Goal: Transaction & Acquisition: Purchase product/service

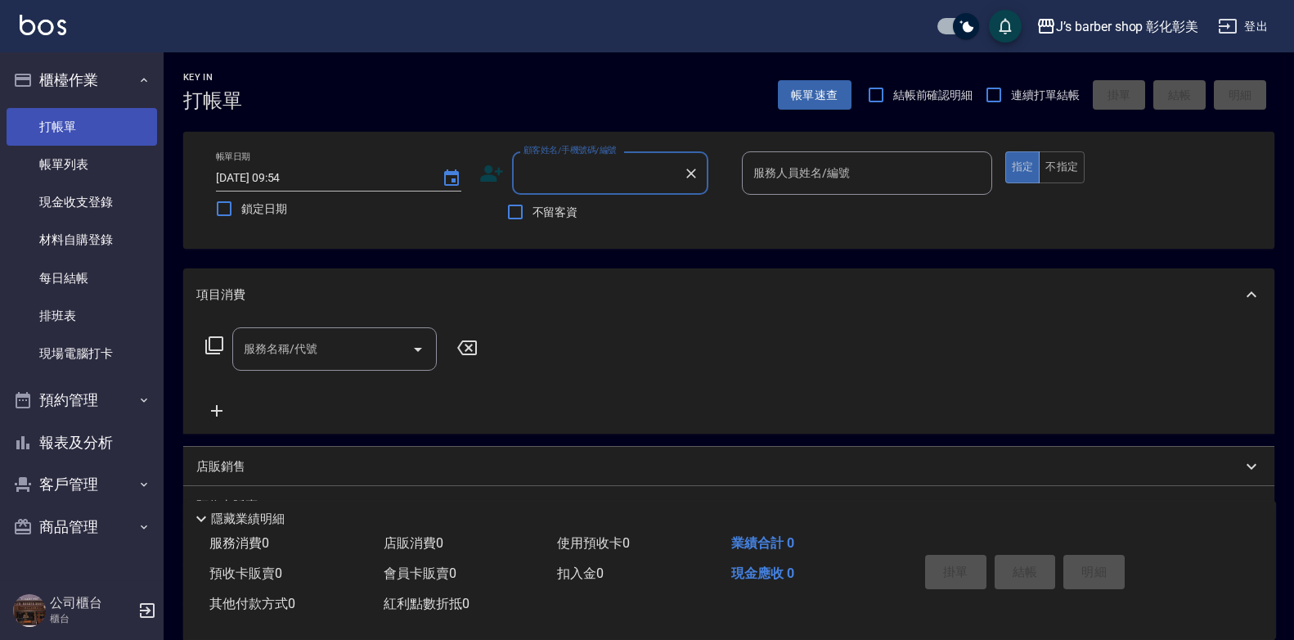
drag, startPoint x: 48, startPoint y: 169, endPoint x: 98, endPoint y: 127, distance: 65.0
click at [48, 169] on link "帳單列表" at bounding box center [82, 165] width 151 height 38
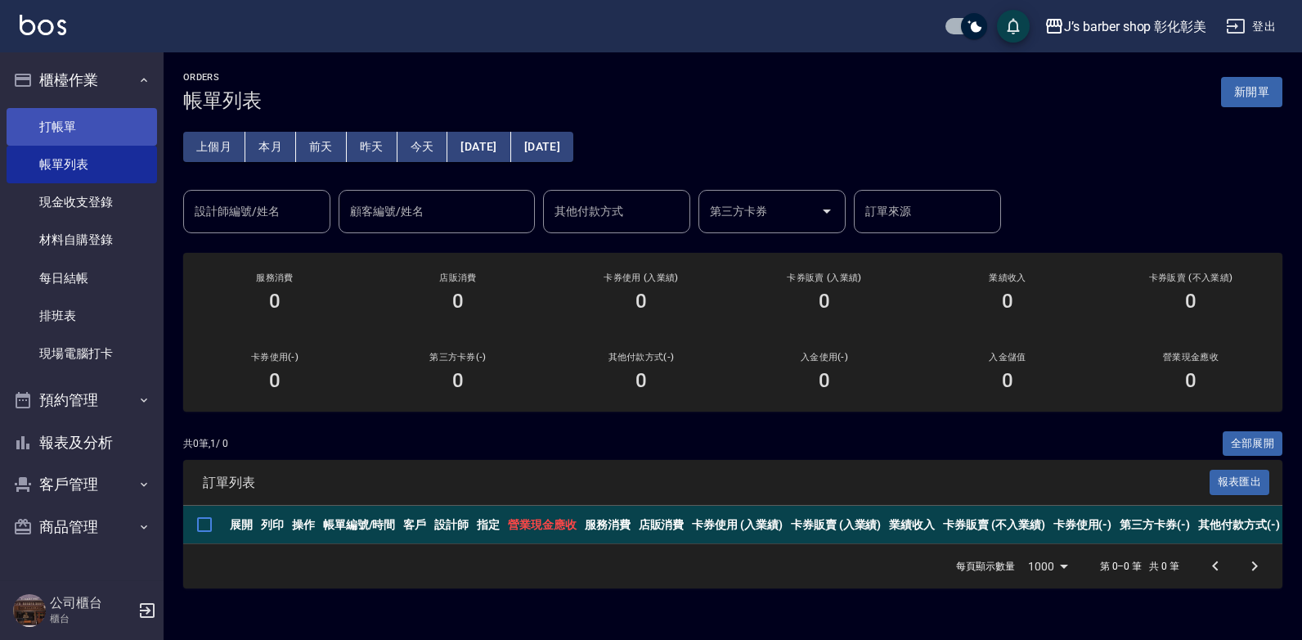
click at [98, 127] on link "打帳單" at bounding box center [82, 127] width 151 height 38
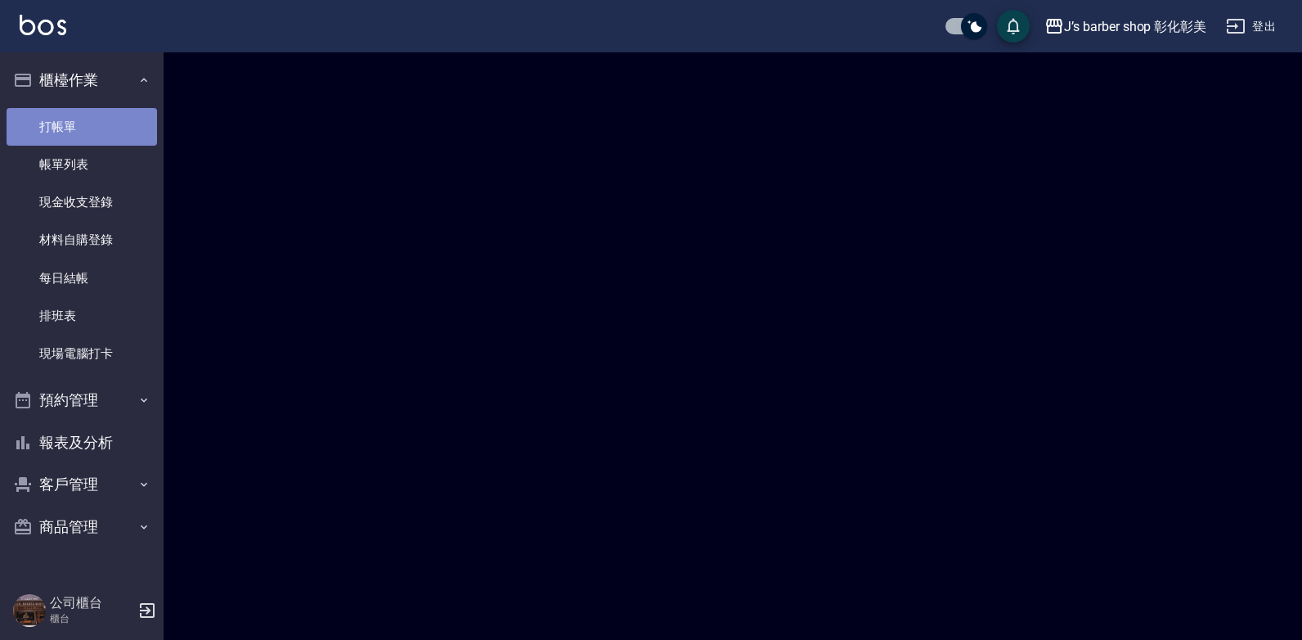
click at [98, 127] on link "打帳單" at bounding box center [82, 127] width 151 height 38
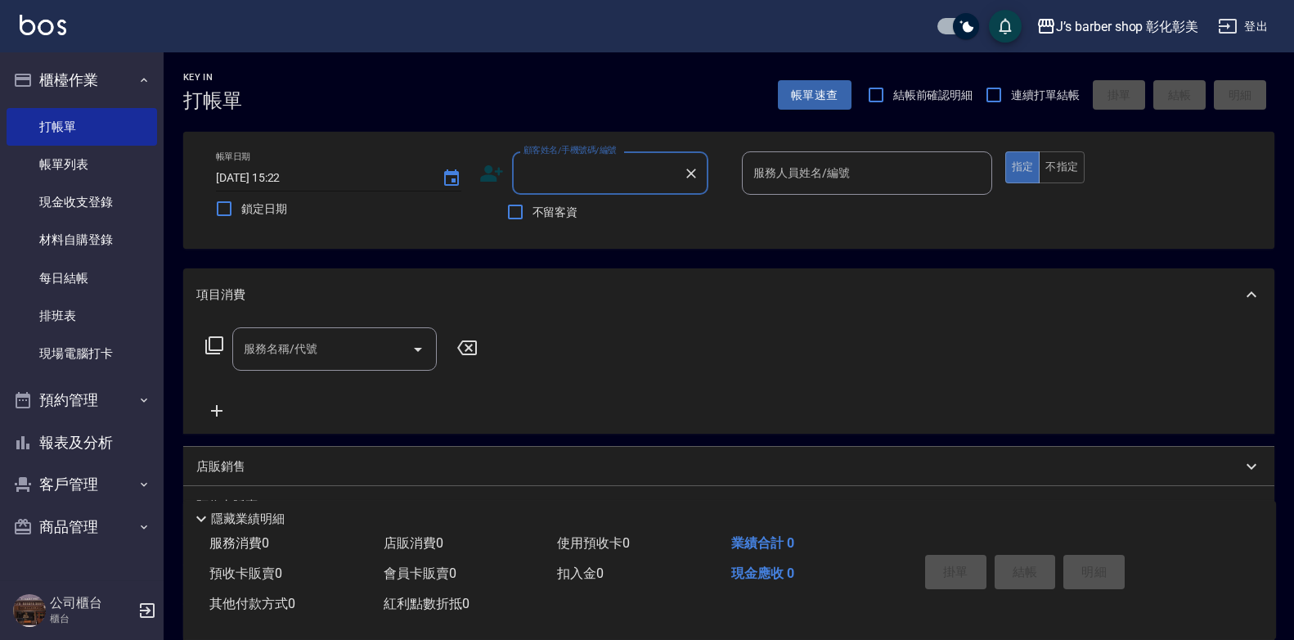
click at [283, 173] on input "[DATE] 15:22" at bounding box center [320, 177] width 209 height 27
type input "[DATE] 13:00"
click at [532, 166] on div "顧客姓名/手機號碼/編號 顧客姓名/手機號碼/編號" at bounding box center [610, 172] width 196 height 43
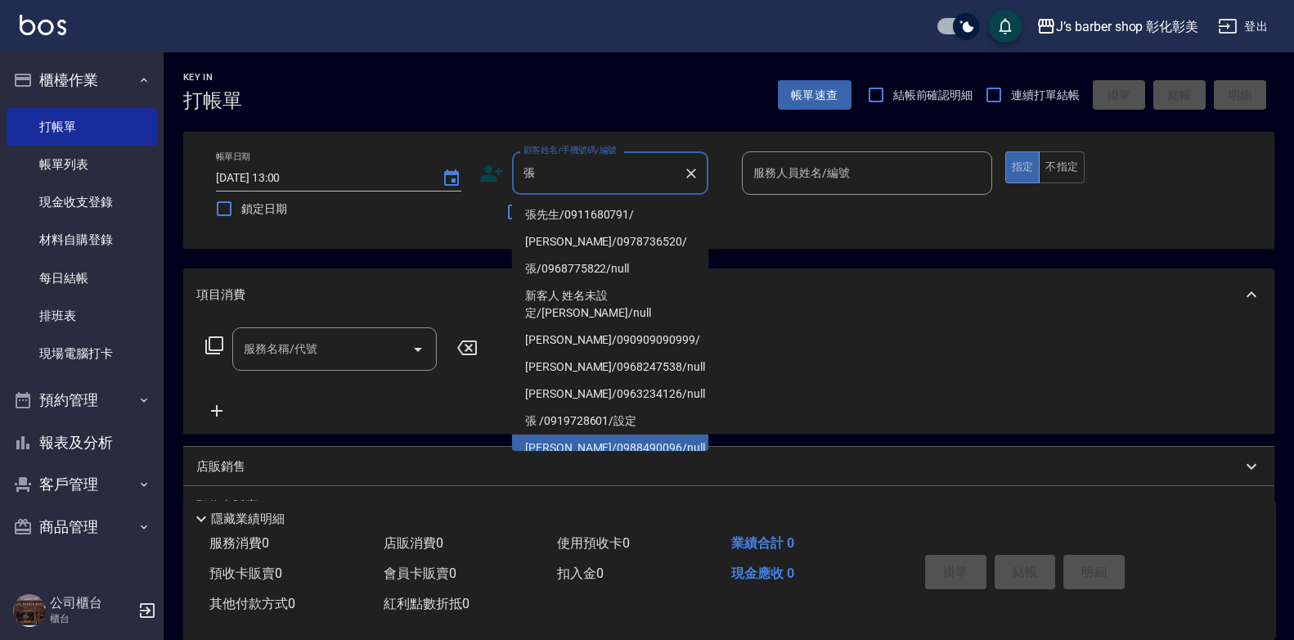
click at [630, 434] on li "[PERSON_NAME]/0988490096/null" at bounding box center [610, 447] width 196 height 27
type input "[PERSON_NAME]/0988490096/null"
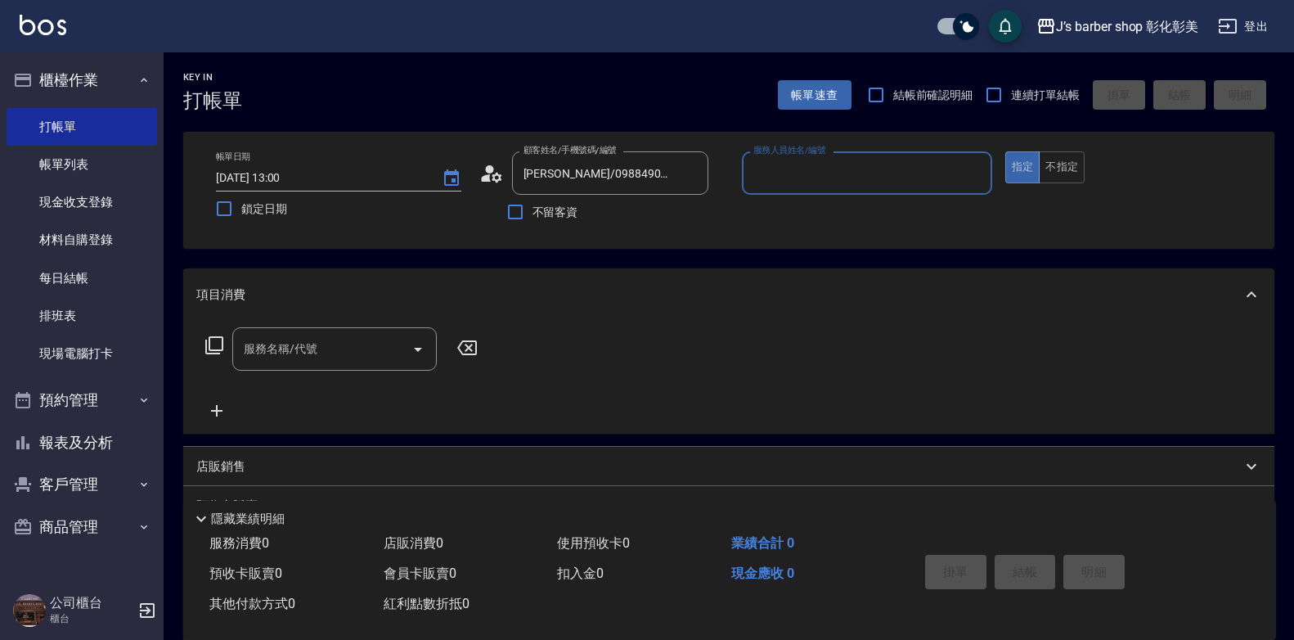
click at [840, 182] on input "服務人員姓名/編號" at bounding box center [867, 173] width 236 height 29
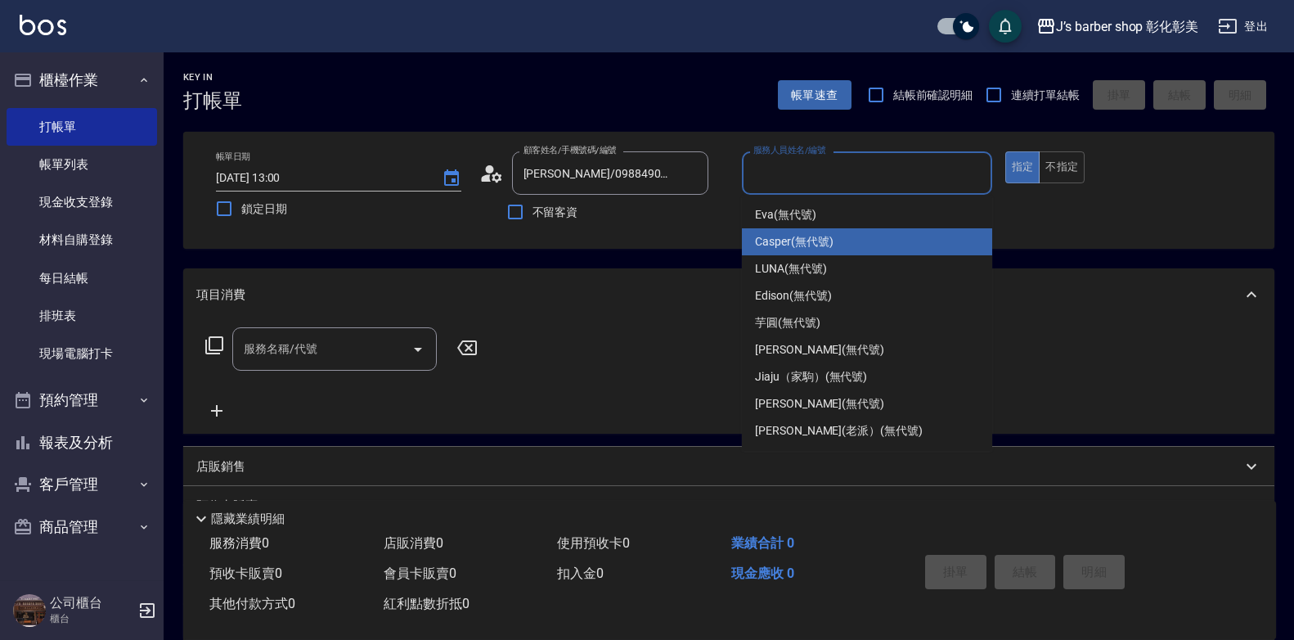
click at [842, 238] on div "Casper (無代號)" at bounding box center [867, 241] width 250 height 27
type input "Casper(無代號)"
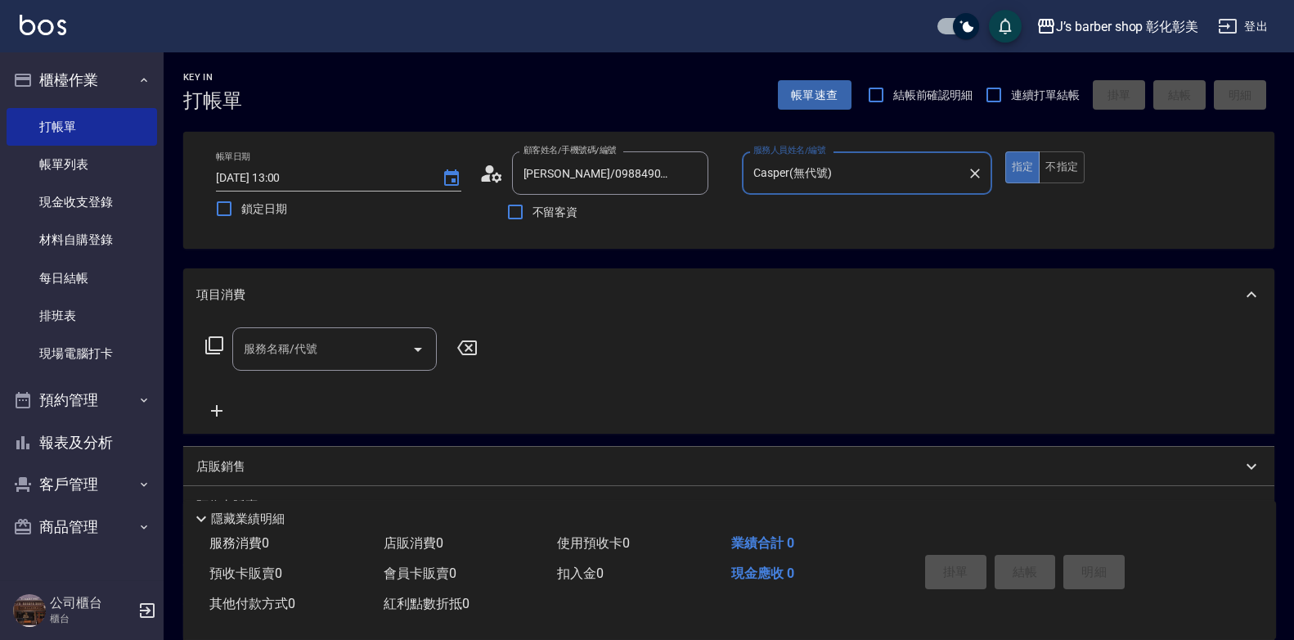
click at [303, 358] on input "服務名稱/代號" at bounding box center [322, 349] width 165 height 29
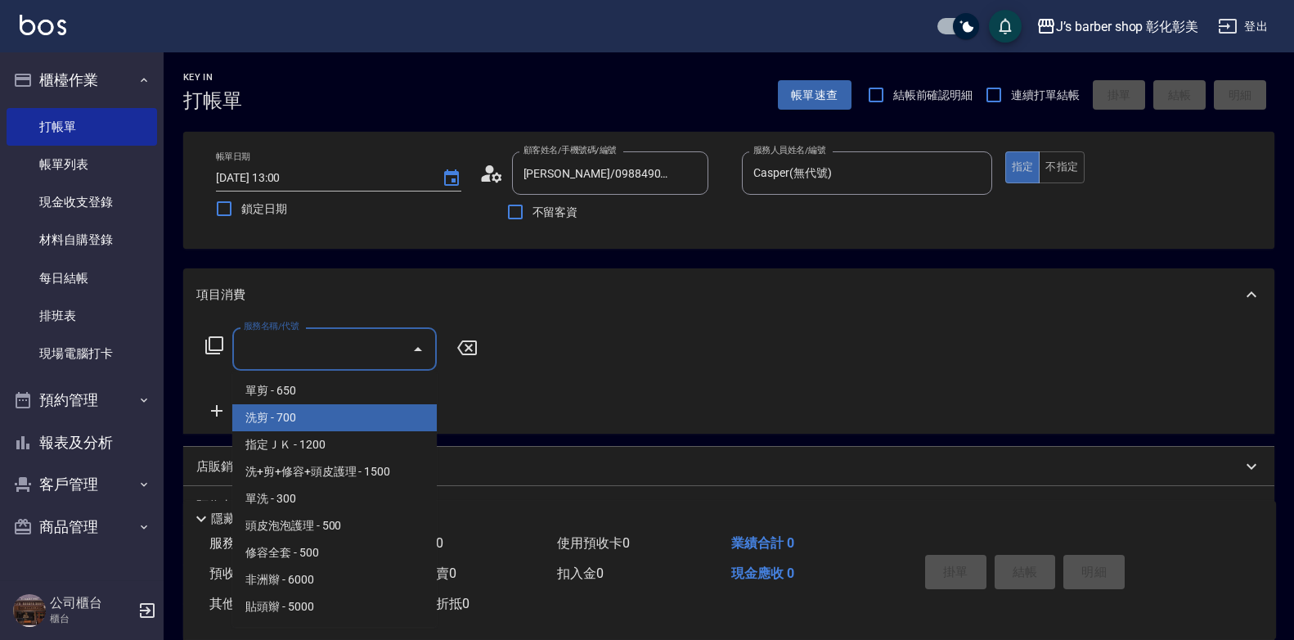
click at [328, 429] on span "洗剪 - 700" at bounding box center [334, 417] width 205 height 27
type input "洗剪(101)"
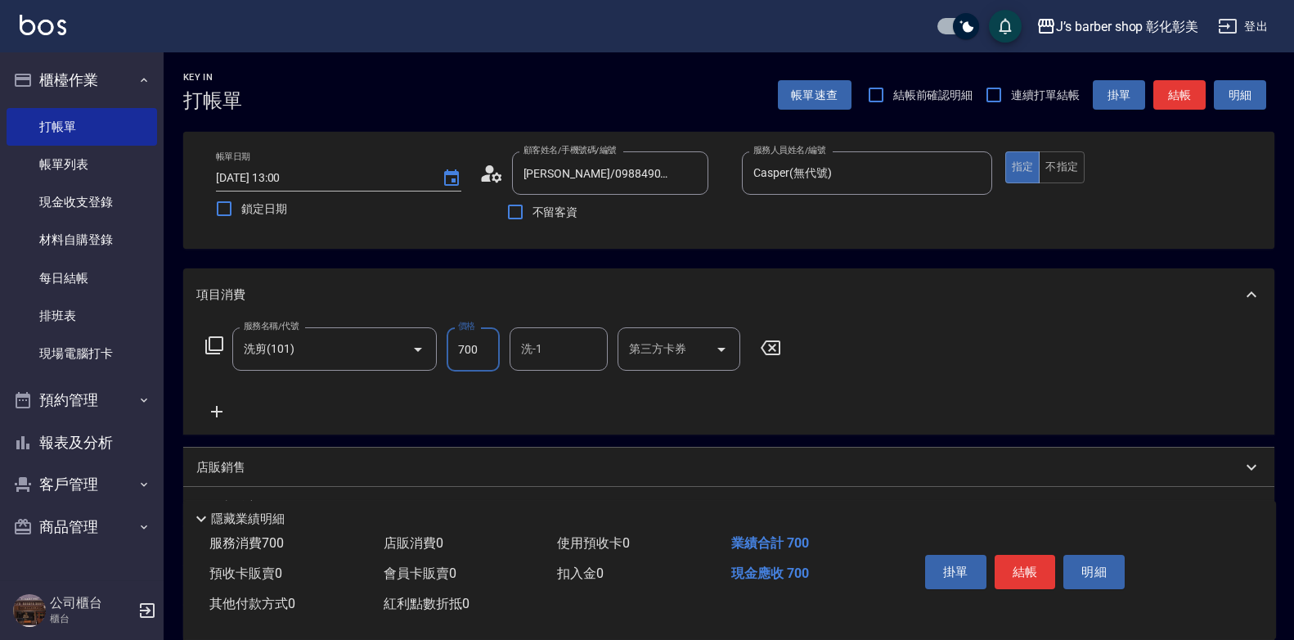
click at [471, 348] on input "700" at bounding box center [473, 349] width 53 height 44
type input "600"
click at [1025, 555] on button "結帳" at bounding box center [1025, 572] width 61 height 34
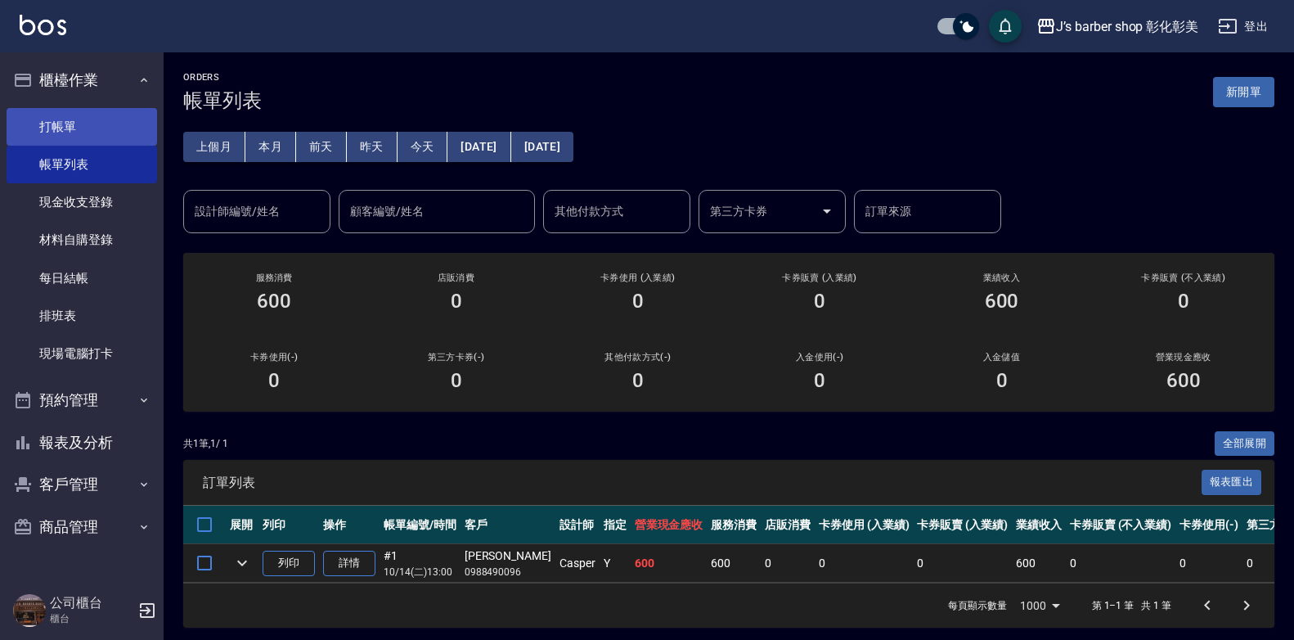
click at [128, 135] on link "打帳單" at bounding box center [82, 127] width 151 height 38
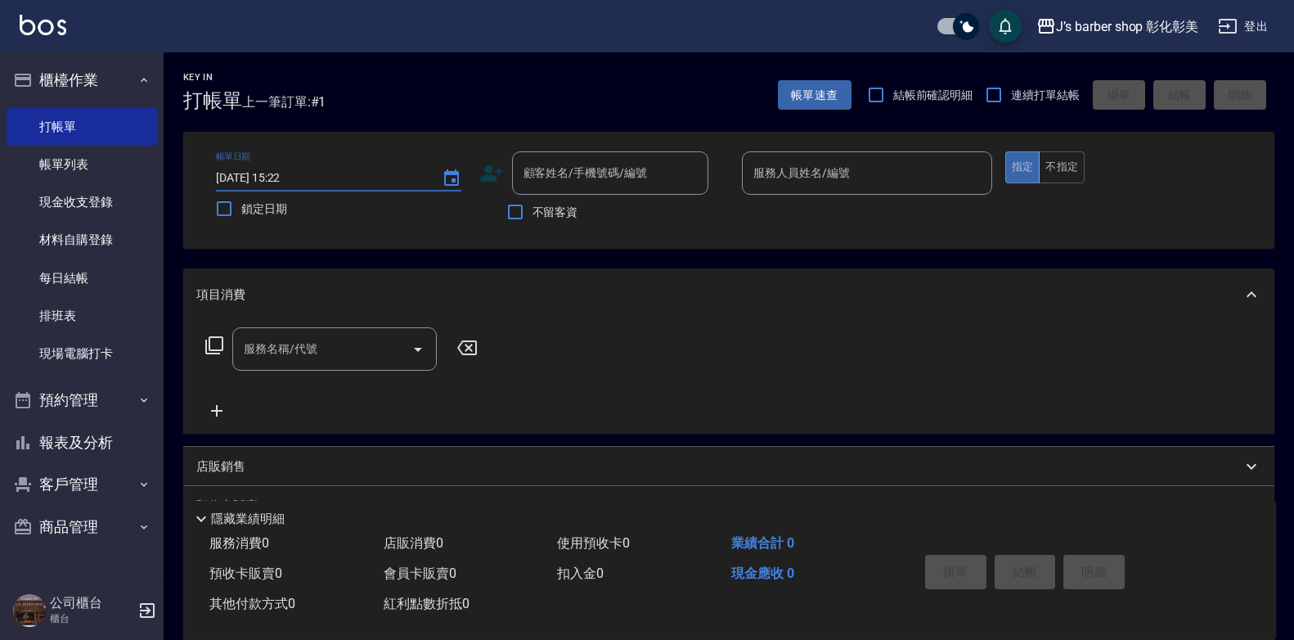
click at [282, 176] on input "[DATE] 15:22" at bounding box center [320, 177] width 209 height 27
type input "[DATE] 14:30"
click at [547, 181] on div "顧客姓名/手機號碼/編號 顧客姓名/手機號碼/編號" at bounding box center [610, 172] width 196 height 43
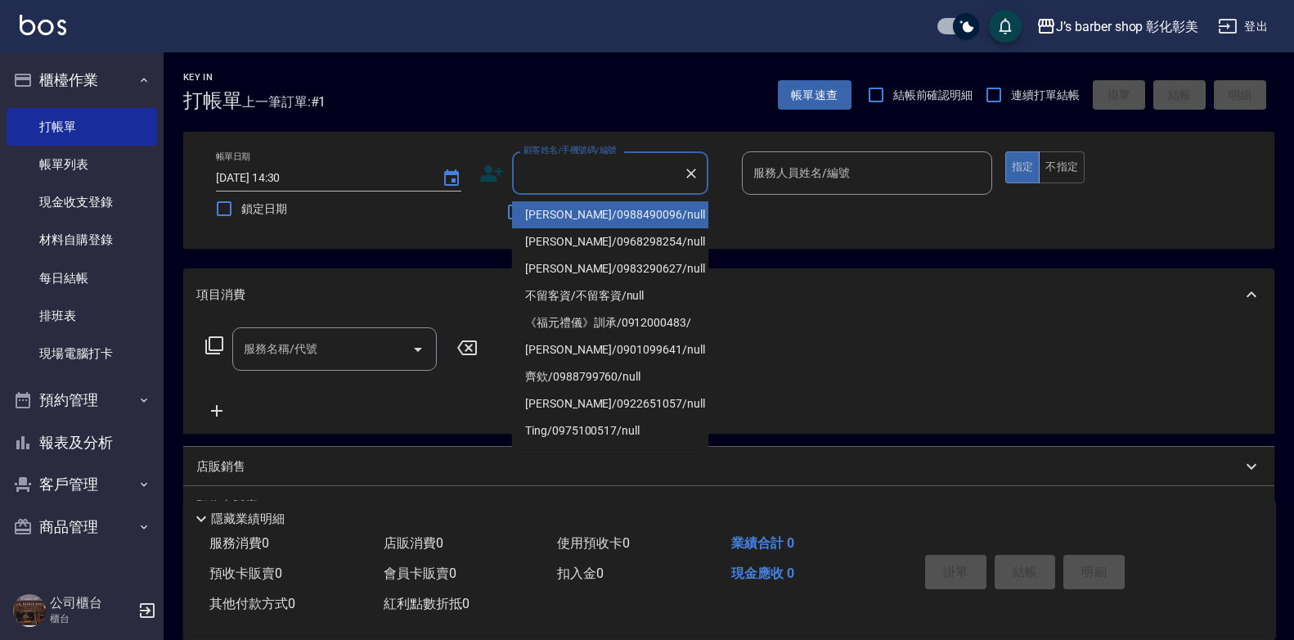
click at [547, 181] on input "顧客姓名/手機號碼/編號" at bounding box center [597, 173] width 157 height 29
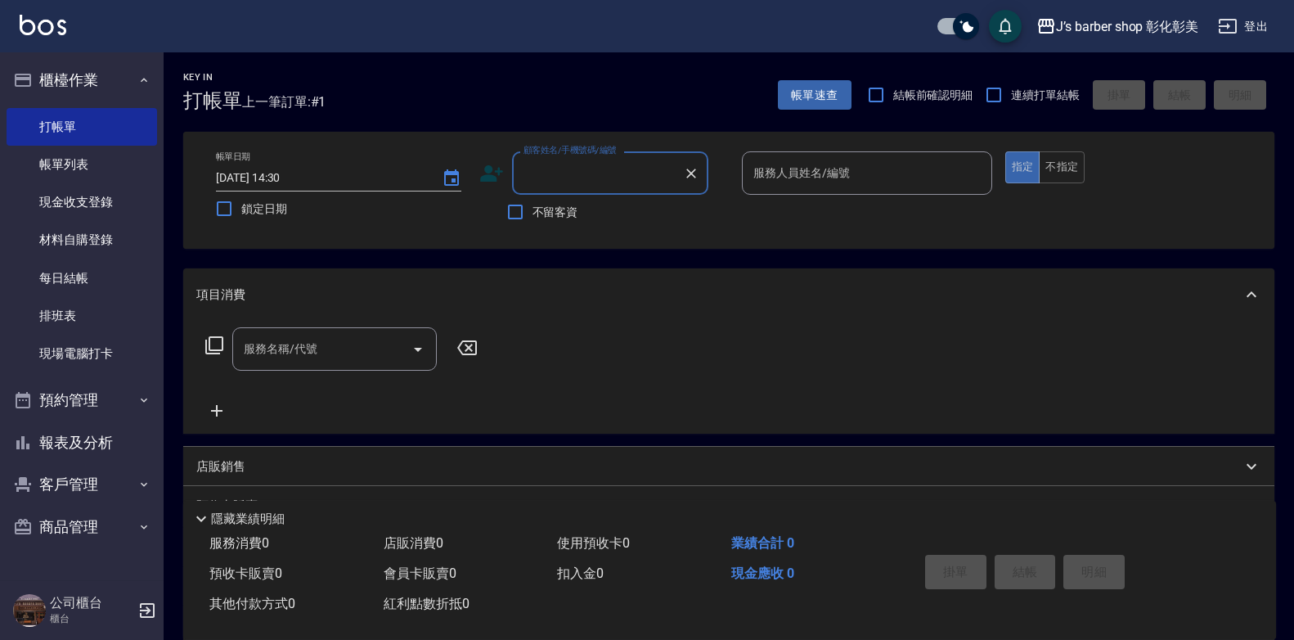
click at [555, 169] on input "顧客姓名/手機號碼/編號" at bounding box center [597, 173] width 157 height 29
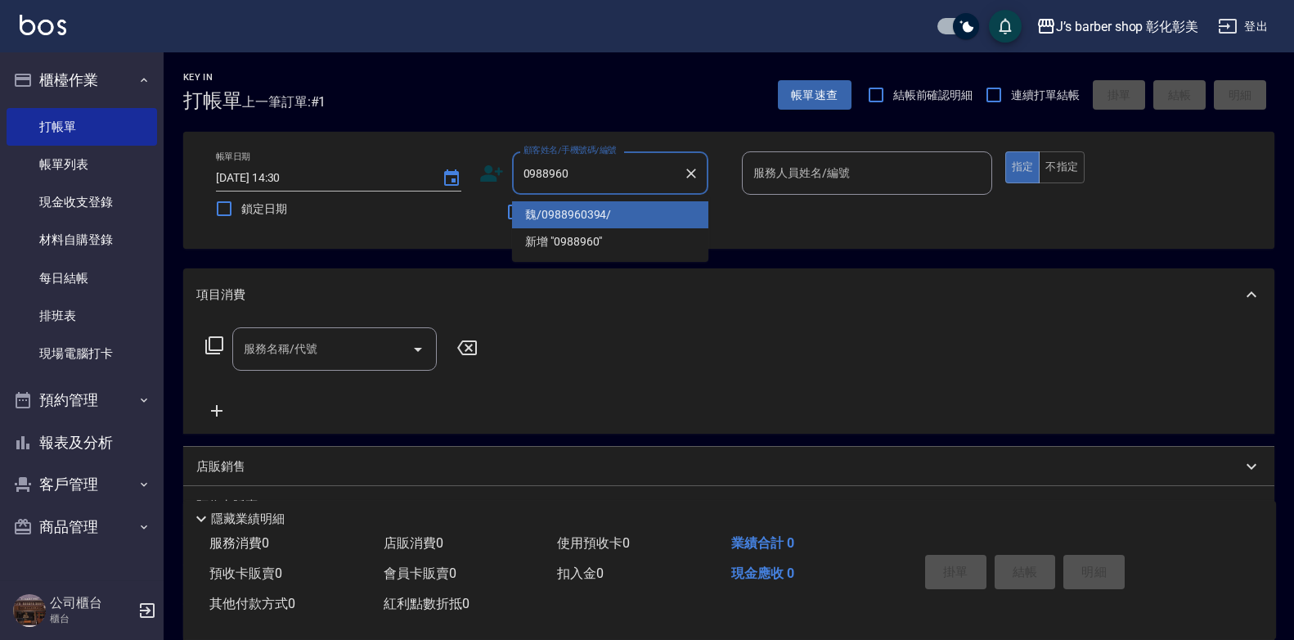
click at [599, 214] on li "魏/0988960394/" at bounding box center [610, 214] width 196 height 27
click at [599, 214] on div "不留客資" at bounding box center [593, 212] width 229 height 34
type input "魏/0988960394/"
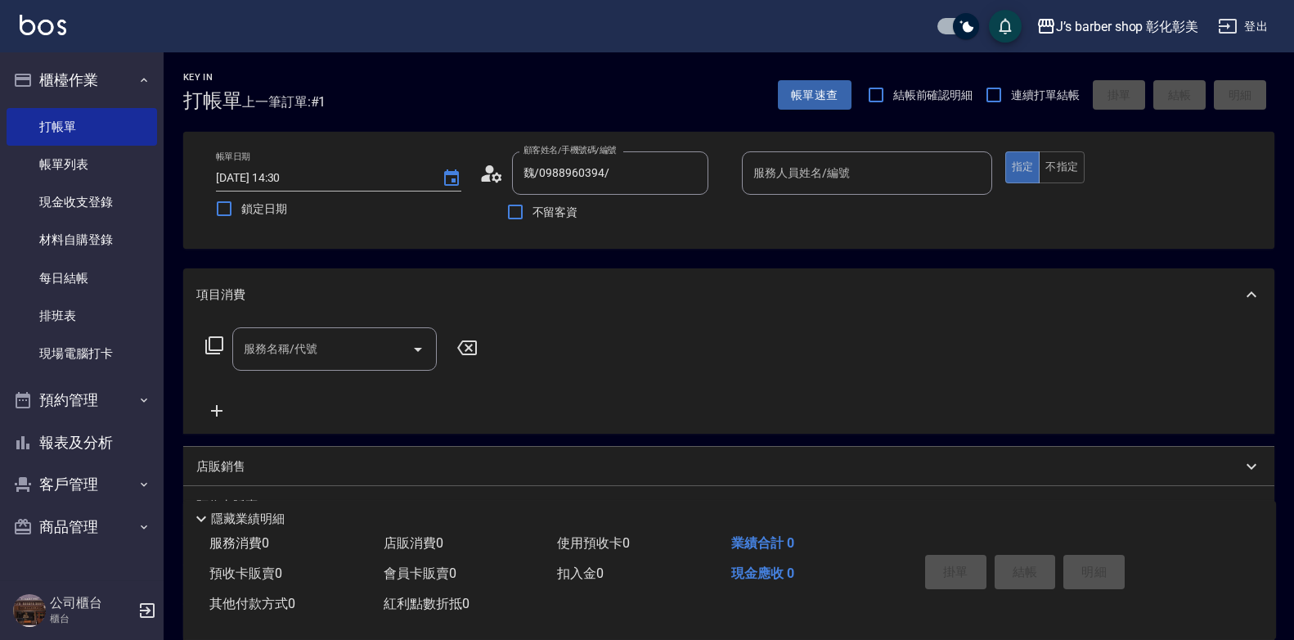
click at [826, 171] on div "服務人員姓名/編號 服務人員姓名/編號" at bounding box center [867, 172] width 250 height 43
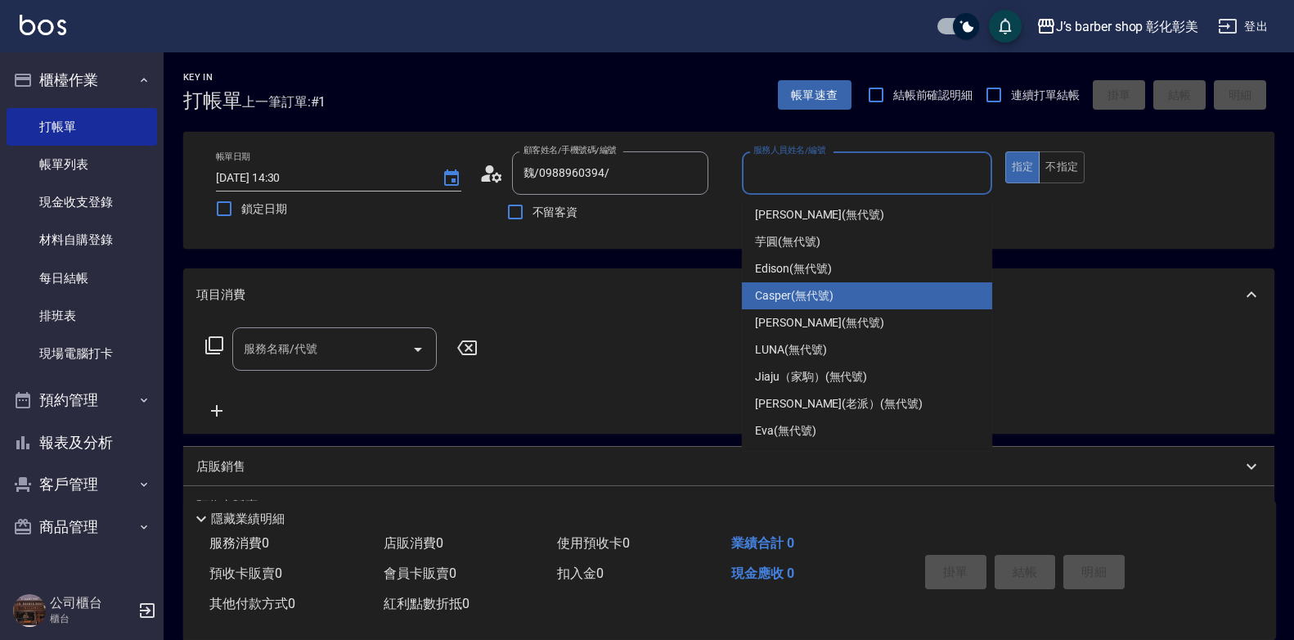
click at [823, 297] on span "Casper (無代號)" at bounding box center [794, 295] width 78 height 17
click at [823, 297] on div "項目消費" at bounding box center [718, 294] width 1045 height 17
type input "Casper(無代號)"
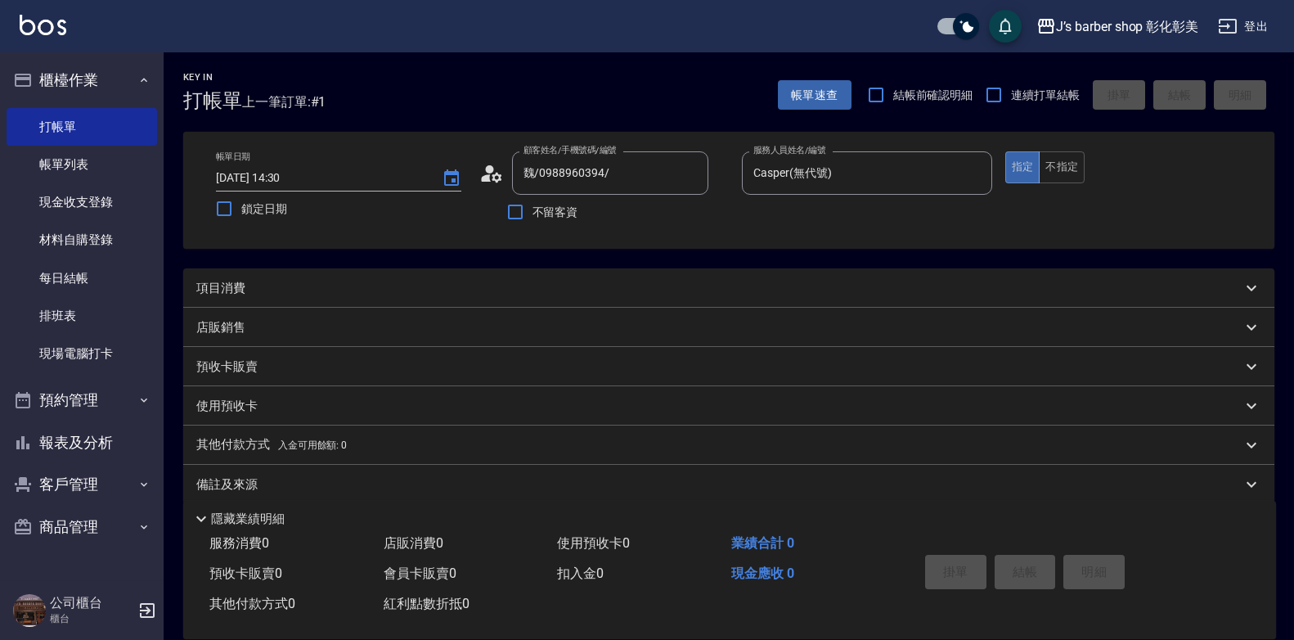
click at [313, 286] on div "項目消費" at bounding box center [718, 288] width 1045 height 17
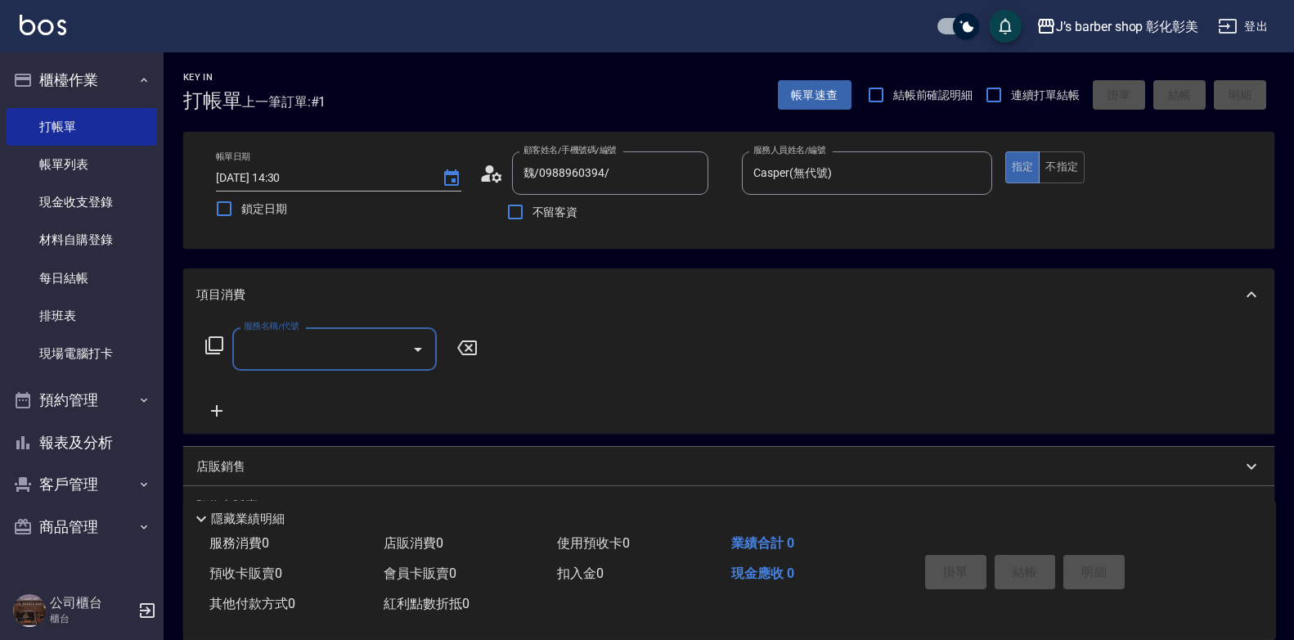
click at [266, 344] on input "服務名稱/代號" at bounding box center [322, 349] width 165 height 29
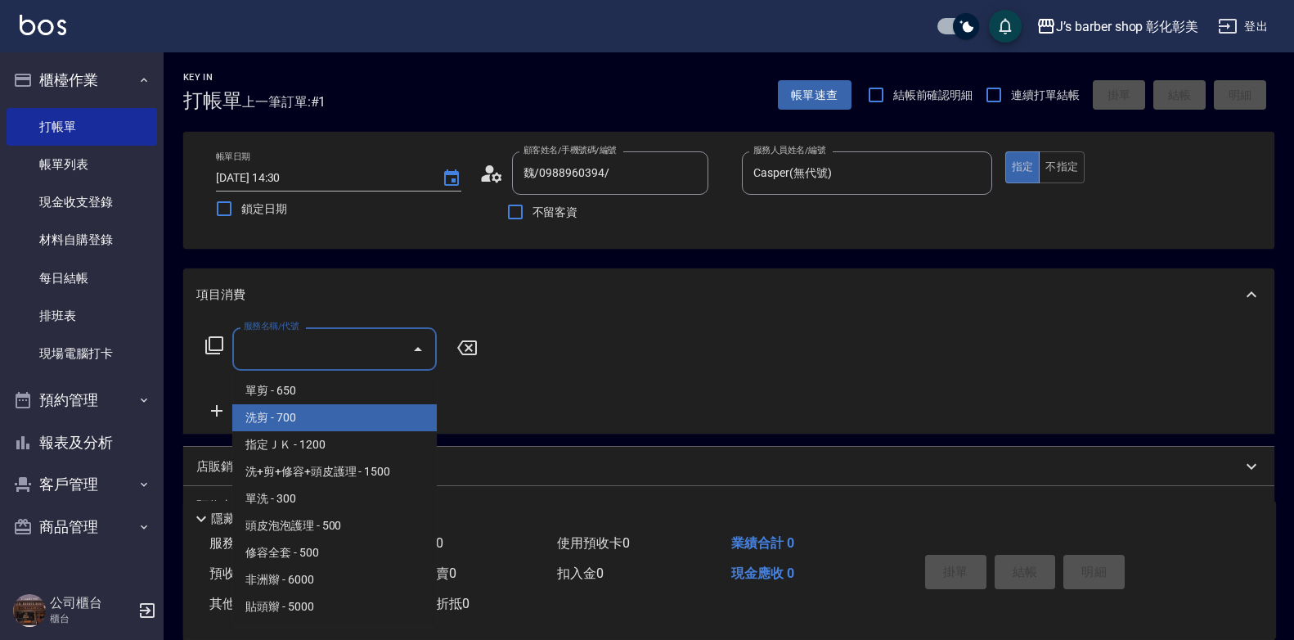
click at [295, 409] on span "洗剪 - 700" at bounding box center [334, 417] width 205 height 27
type input "洗剪(101)"
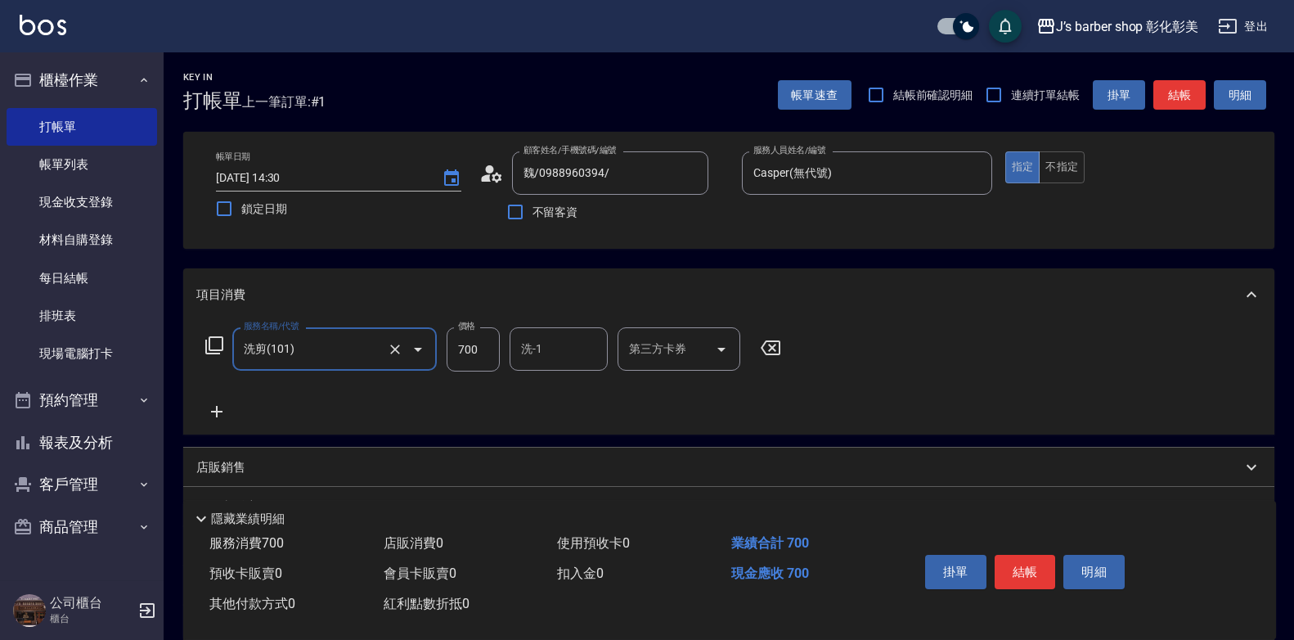
click at [470, 350] on input "700" at bounding box center [473, 349] width 53 height 44
type input "600"
click at [946, 365] on div "服務名稱/代號 洗剪(101) 服務名稱/代號 價格 600 價格 洗-1 洗-1 第三方卡券 第三方卡券" at bounding box center [728, 378] width 1091 height 114
click at [205, 463] on p "店販銷售" at bounding box center [220, 467] width 49 height 17
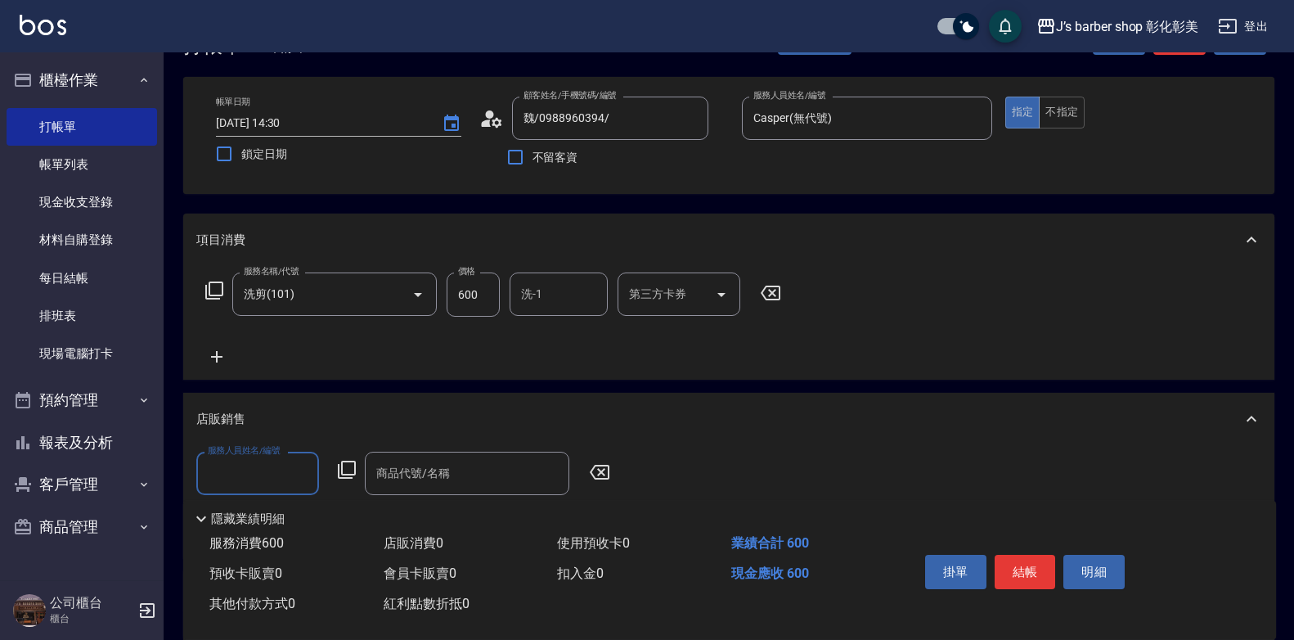
scroll to position [82, 0]
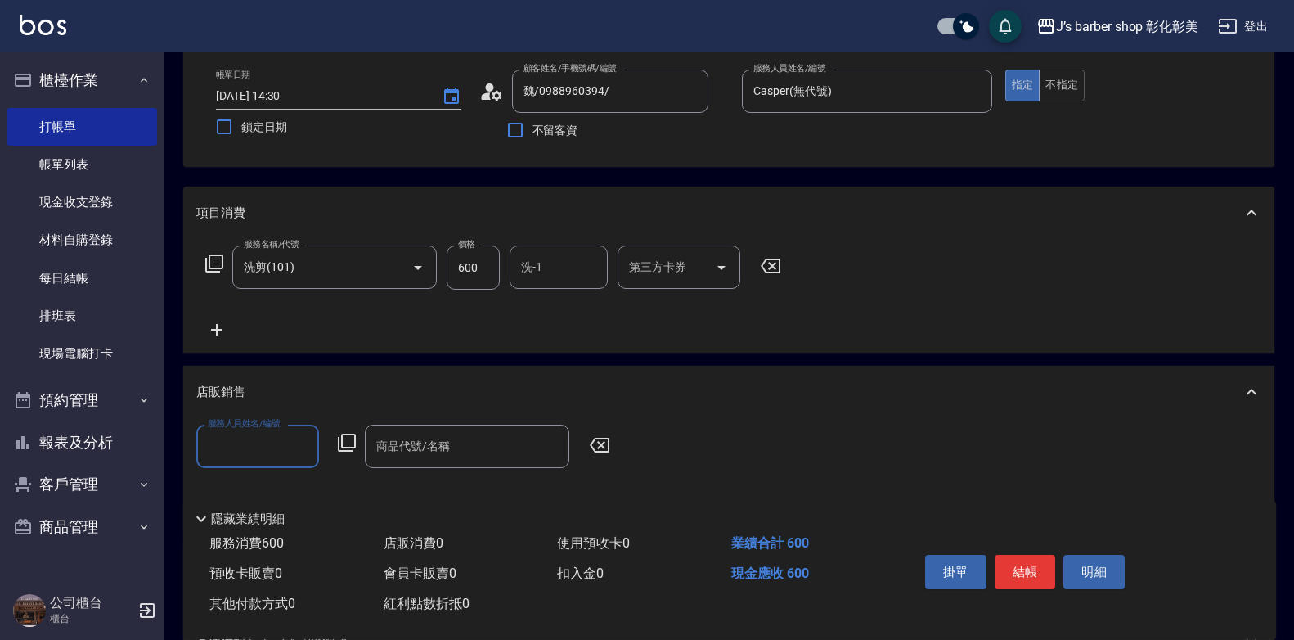
click at [247, 429] on label "服務人員姓名/編號" at bounding box center [244, 423] width 72 height 12
click at [247, 432] on input "服務人員姓名/編號" at bounding box center [258, 446] width 108 height 29
click at [239, 447] on input "服務人員姓名/編號" at bounding box center [258, 446] width 108 height 29
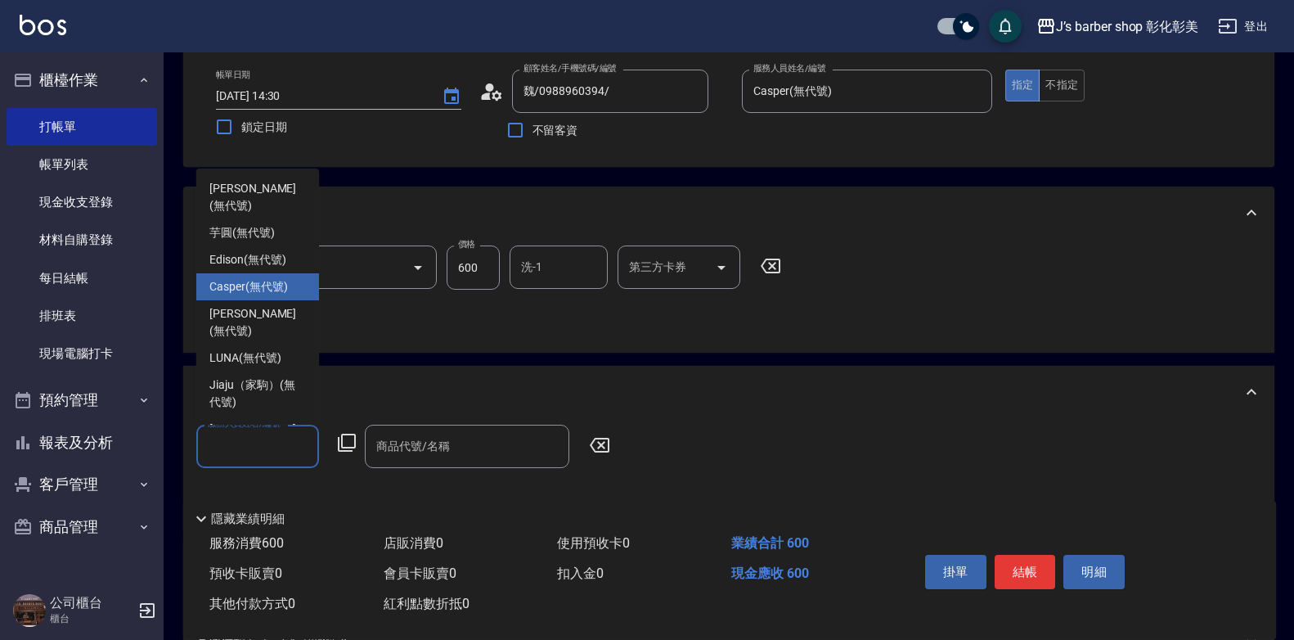
click at [245, 278] on span "Casper (無代號)" at bounding box center [248, 286] width 78 height 17
type input "Casper(無代號)"
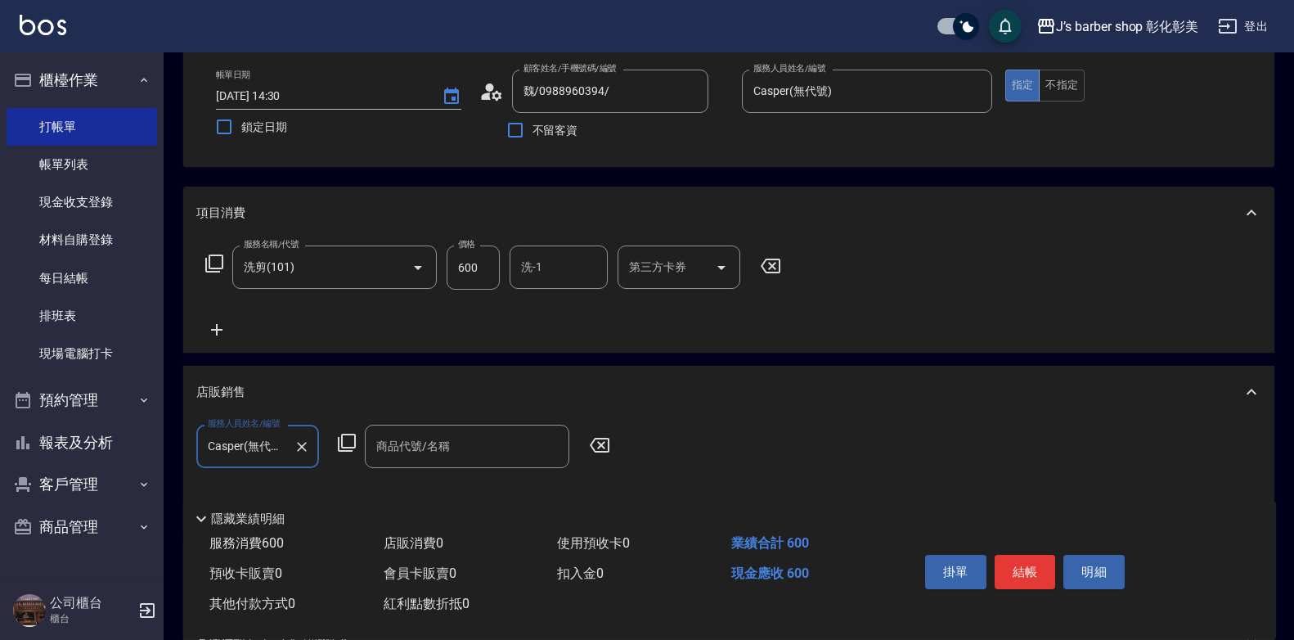
click at [423, 443] on div "商品代號/名稱 商品代號/名稱" at bounding box center [467, 446] width 205 height 43
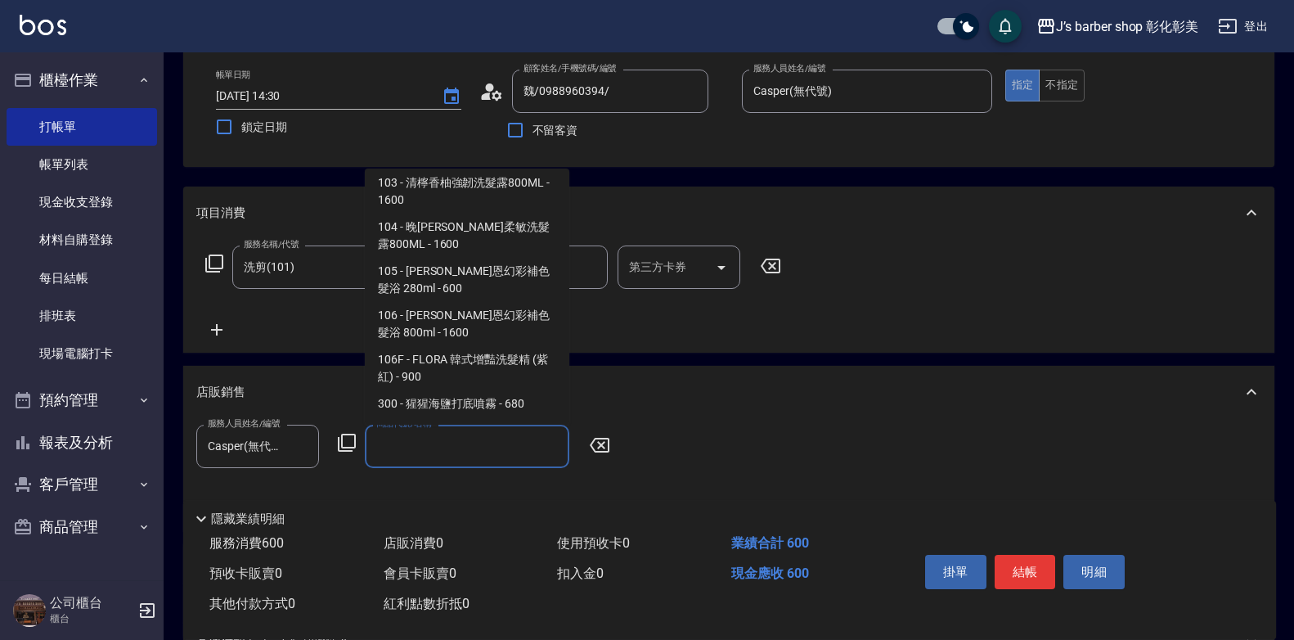
scroll to position [409, 0]
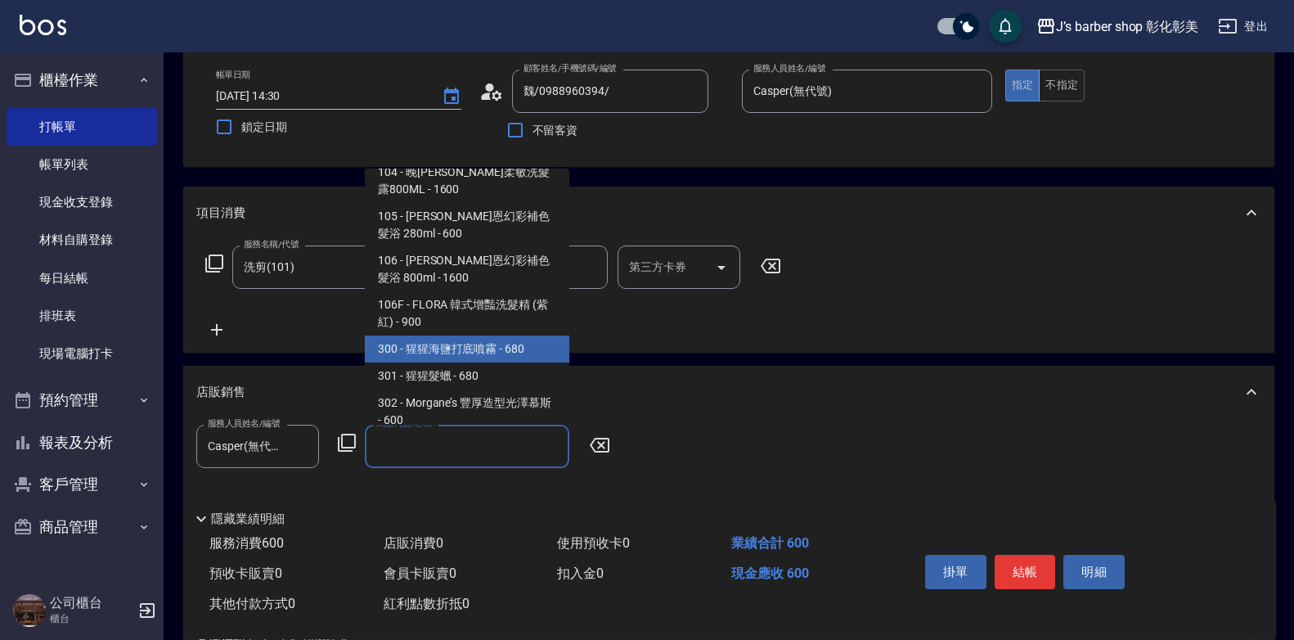
click at [425, 335] on span "300 - 猩猩海鹽打底噴霧 - 680" at bounding box center [467, 348] width 205 height 27
type input "猩猩海鹽打底噴霧"
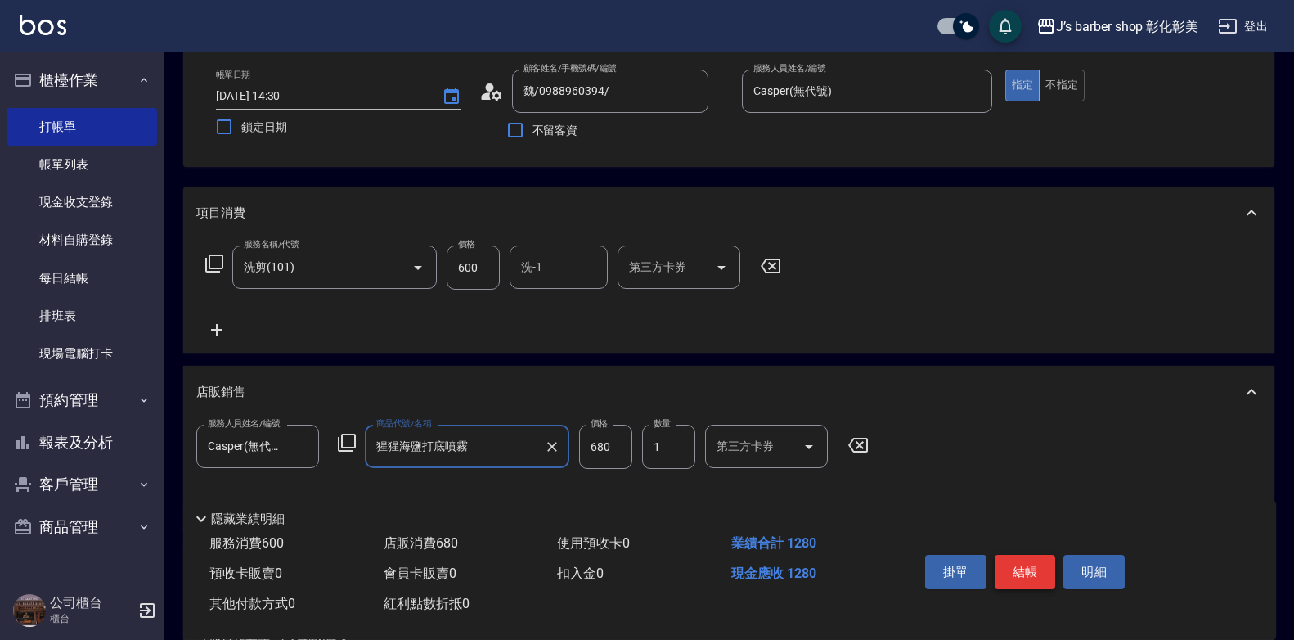
click at [1026, 558] on button "結帳" at bounding box center [1025, 572] width 61 height 34
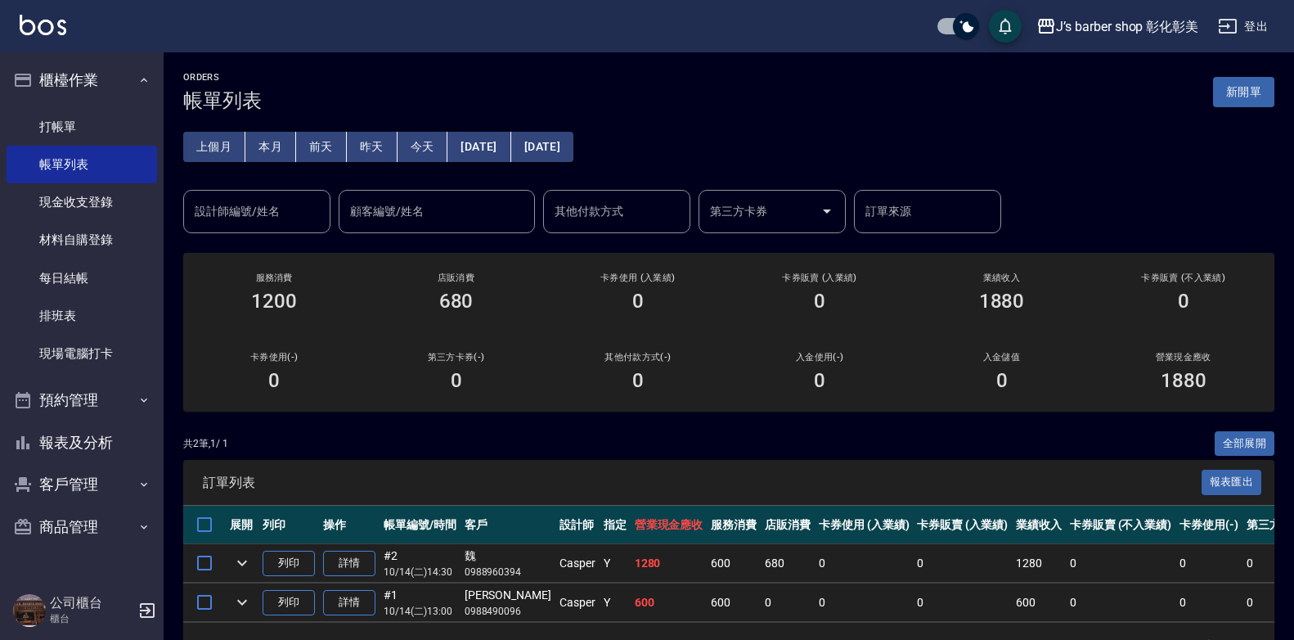
scroll to position [59, 0]
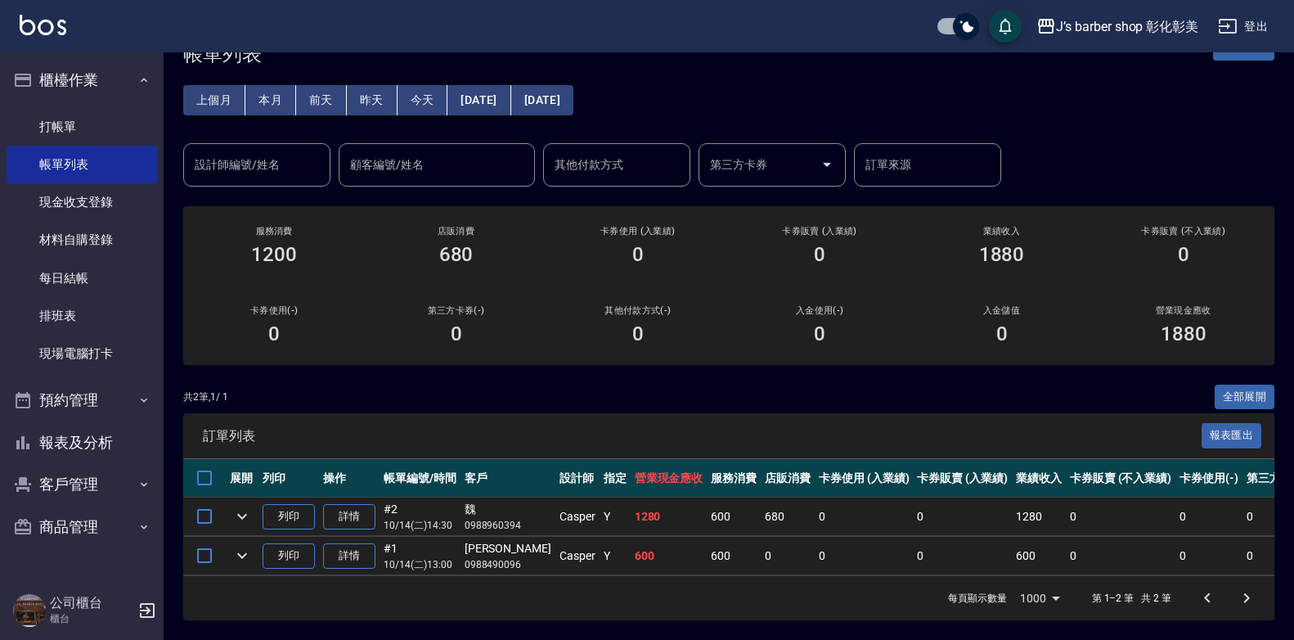
click at [1170, 151] on div "上個月 本月 [DATE] [DATE] [DATE] [DATE] [DATE] 設計師編號/姓名 設計師編號/姓名 顧客編號/姓名 顧客編號/姓名 其他付…" at bounding box center [728, 125] width 1091 height 121
click at [74, 399] on button "預約管理" at bounding box center [82, 400] width 151 height 43
